Goal: Information Seeking & Learning: Find specific page/section

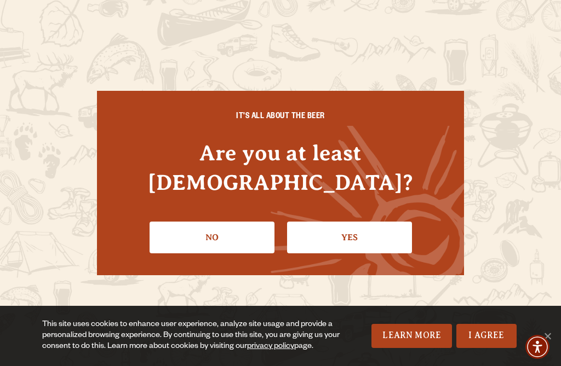
click at [375, 242] on link "Yes" at bounding box center [349, 238] width 125 height 32
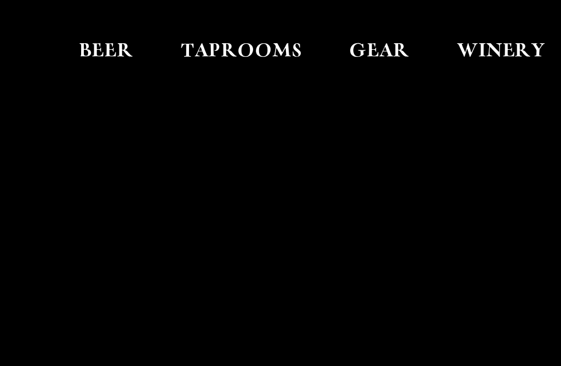
click at [117, 23] on span "Taprooms" at bounding box center [105, 27] width 53 height 9
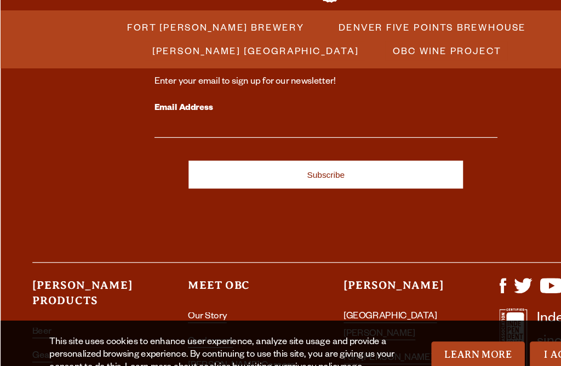
scroll to position [1266, 0]
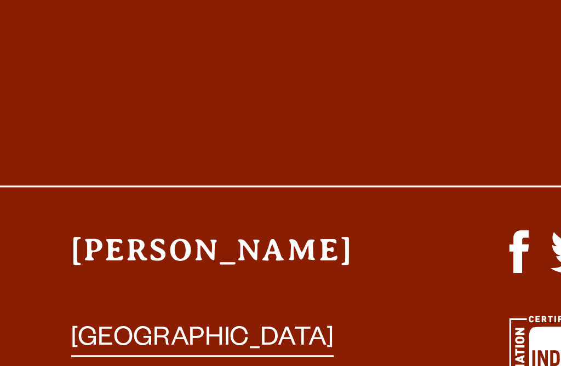
click at [296, 226] on link "[GEOGRAPHIC_DATA][PERSON_NAME]" at bounding box center [336, 238] width 81 height 24
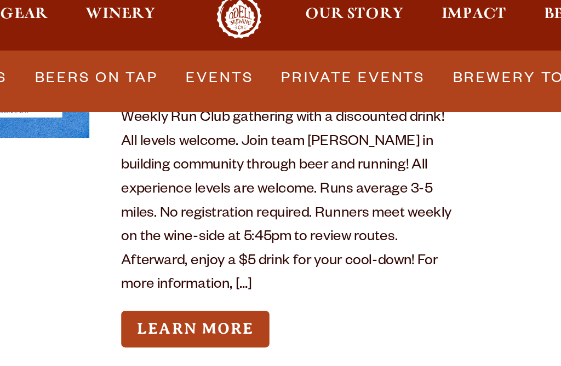
scroll to position [4584, 0]
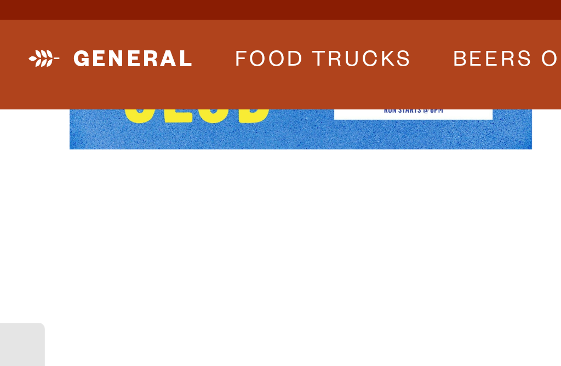
click at [153, 41] on link "Food Trucks" at bounding box center [123, 53] width 76 height 25
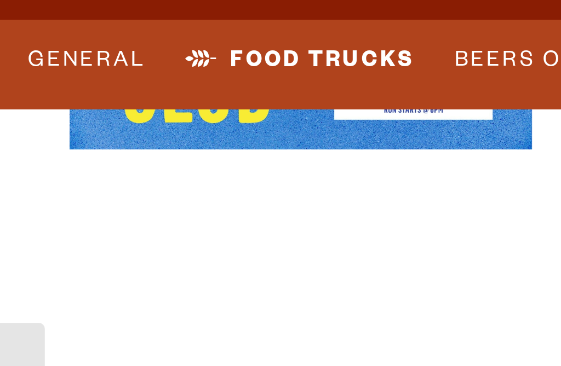
click at [143, 41] on link "Food Trucks" at bounding box center [114, 53] width 96 height 25
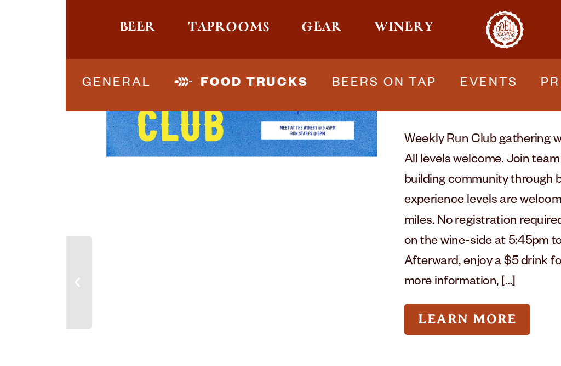
scroll to position [4562, 0]
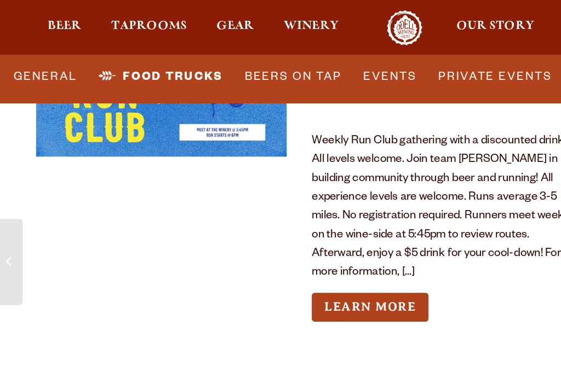
click at [123, 79] on div at bounding box center [113, 122] width 175 height 223
click at [133, 74] on div at bounding box center [113, 122] width 175 height 223
click at [110, 73] on div at bounding box center [113, 122] width 175 height 223
click at [112, 77] on div at bounding box center [113, 122] width 175 height 223
click at [113, 74] on div at bounding box center [113, 122] width 175 height 223
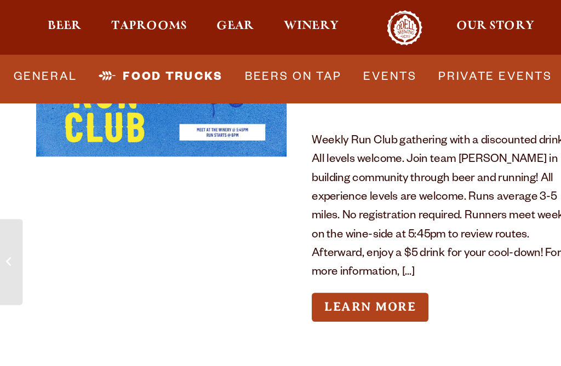
click at [115, 76] on div at bounding box center [113, 122] width 175 height 223
click at [134, 79] on div at bounding box center [113, 122] width 175 height 223
click at [130, 78] on div at bounding box center [113, 122] width 175 height 223
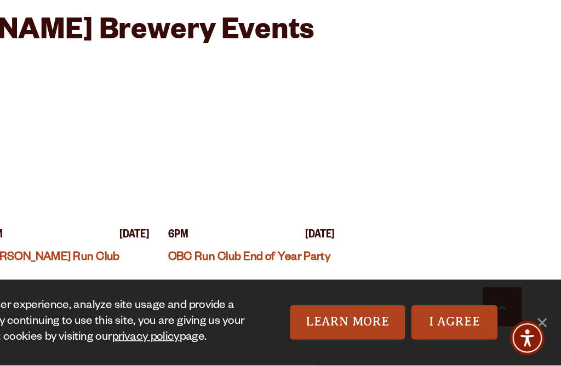
scroll to position [4474, 0]
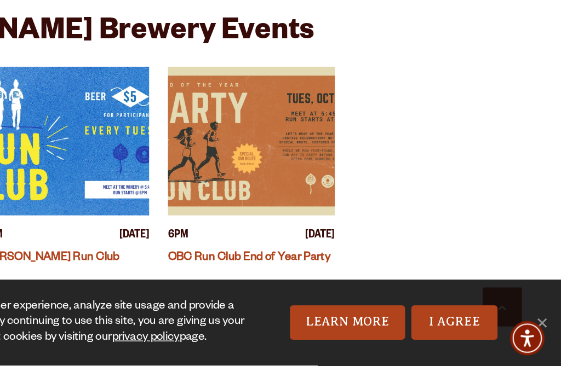
click at [456, 324] on link "I Agree" at bounding box center [486, 336] width 60 height 24
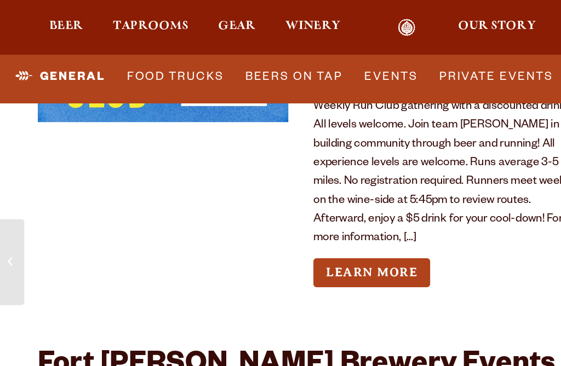
scroll to position [4352, 0]
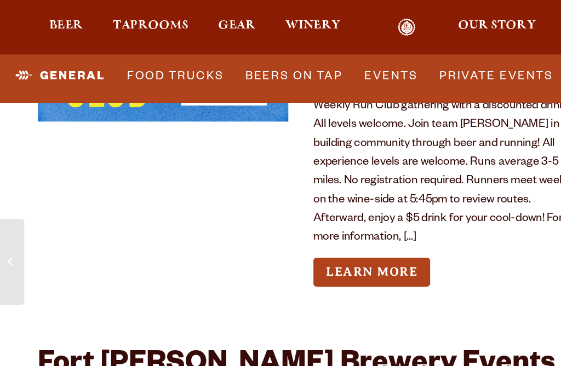
click at [148, 52] on link "Food Trucks" at bounding box center [123, 53] width 76 height 25
click at [116, 55] on link "Food Trucks" at bounding box center [114, 53] width 96 height 25
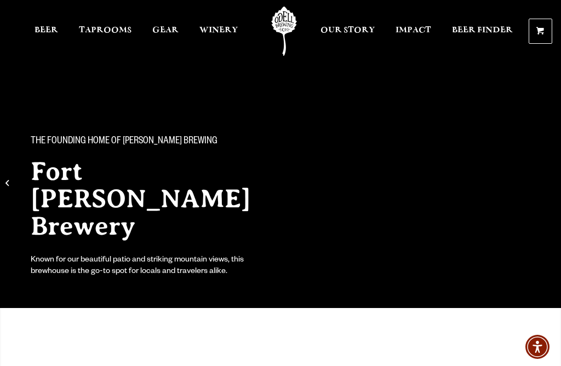
scroll to position [0, 0]
